Goal: Information Seeking & Learning: Learn about a topic

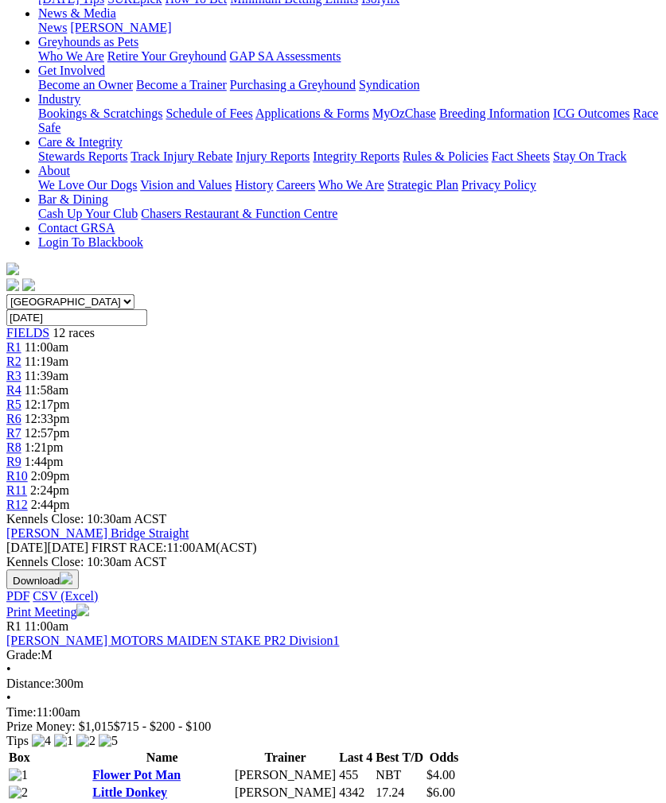
scroll to position [145, 0]
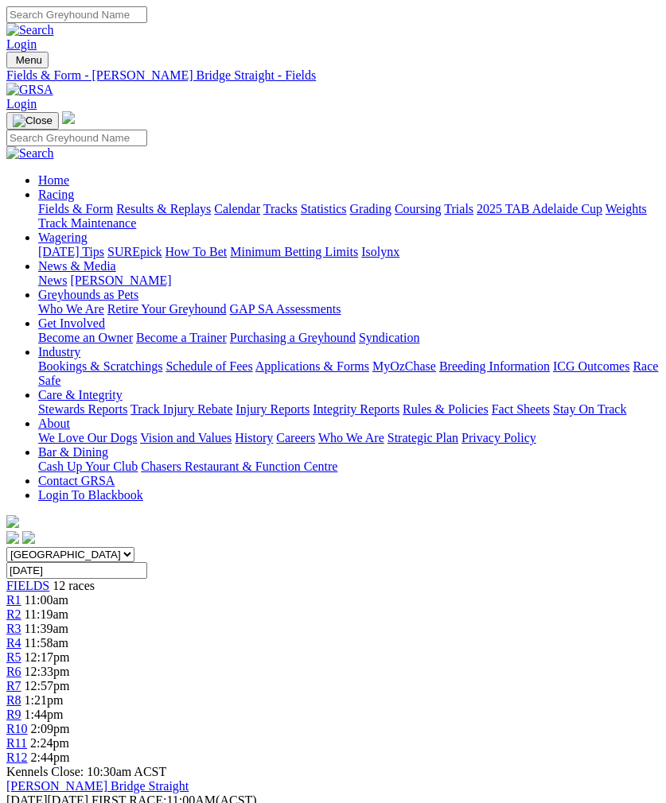
click at [13, 64] on img "Toggle navigation" at bounding box center [13, 64] width 0 height 0
click at [113, 209] on link "Fields & Form" at bounding box center [75, 209] width 75 height 14
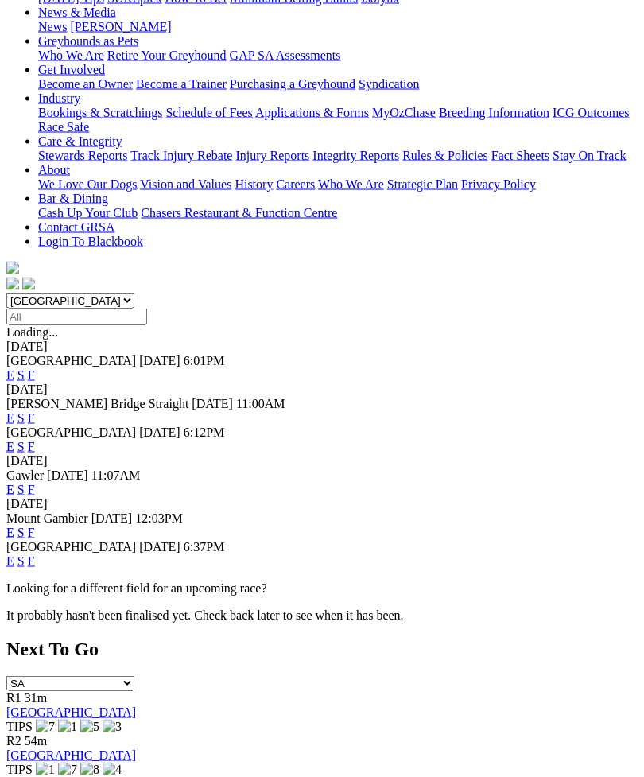
scroll to position [255, 0]
click at [14, 554] on link "E" at bounding box center [10, 561] width 8 height 14
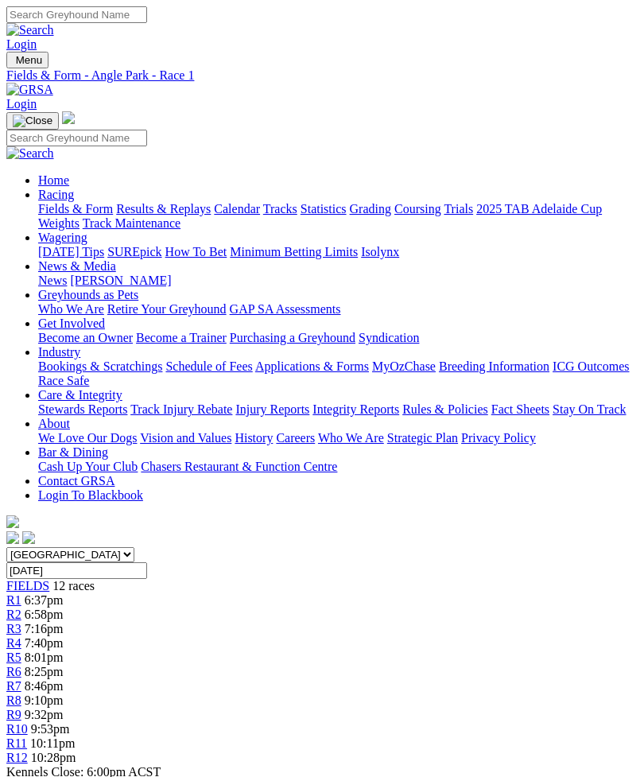
click at [21, 608] on span "R2" at bounding box center [13, 615] width 15 height 14
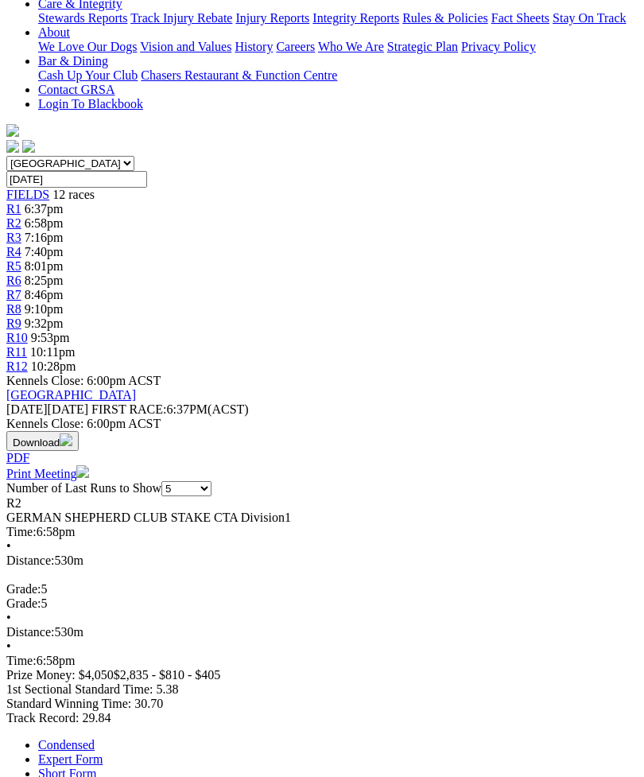
scroll to position [371, 0]
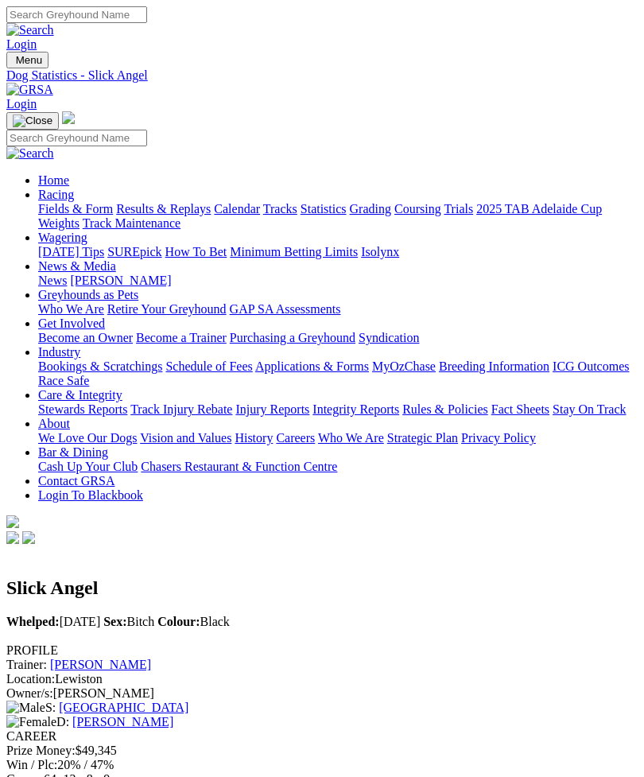
scroll to position [1, 0]
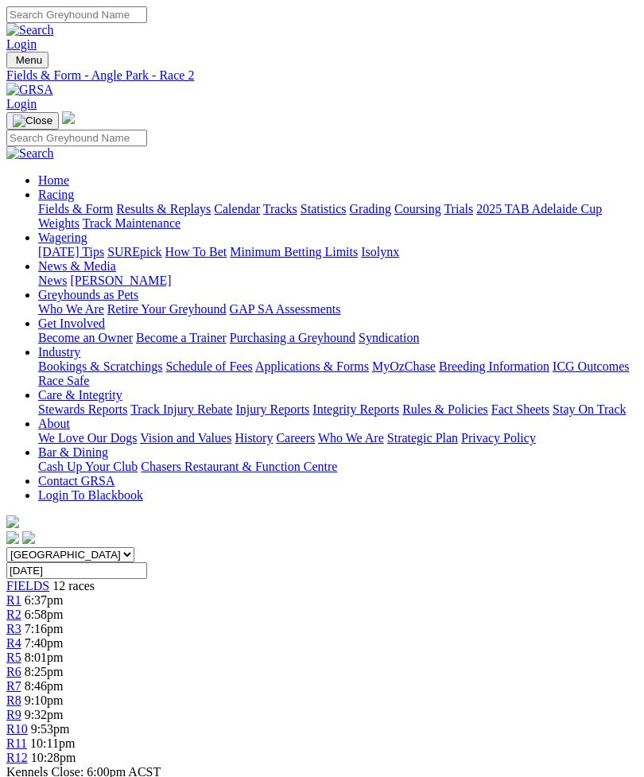
click at [37, 579] on span "FIELDS" at bounding box center [27, 586] width 43 height 14
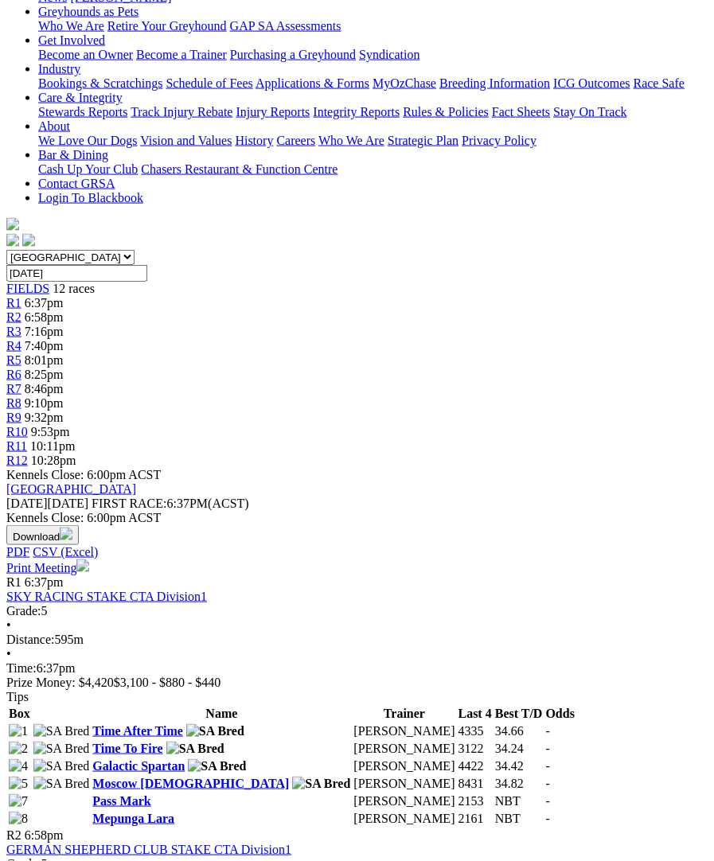
scroll to position [284, 0]
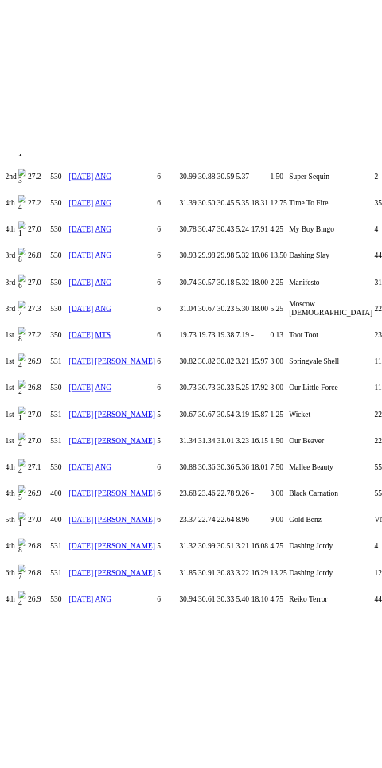
scroll to position [1446, 0]
